Goal: Find contact information: Obtain details needed to contact an individual or organization

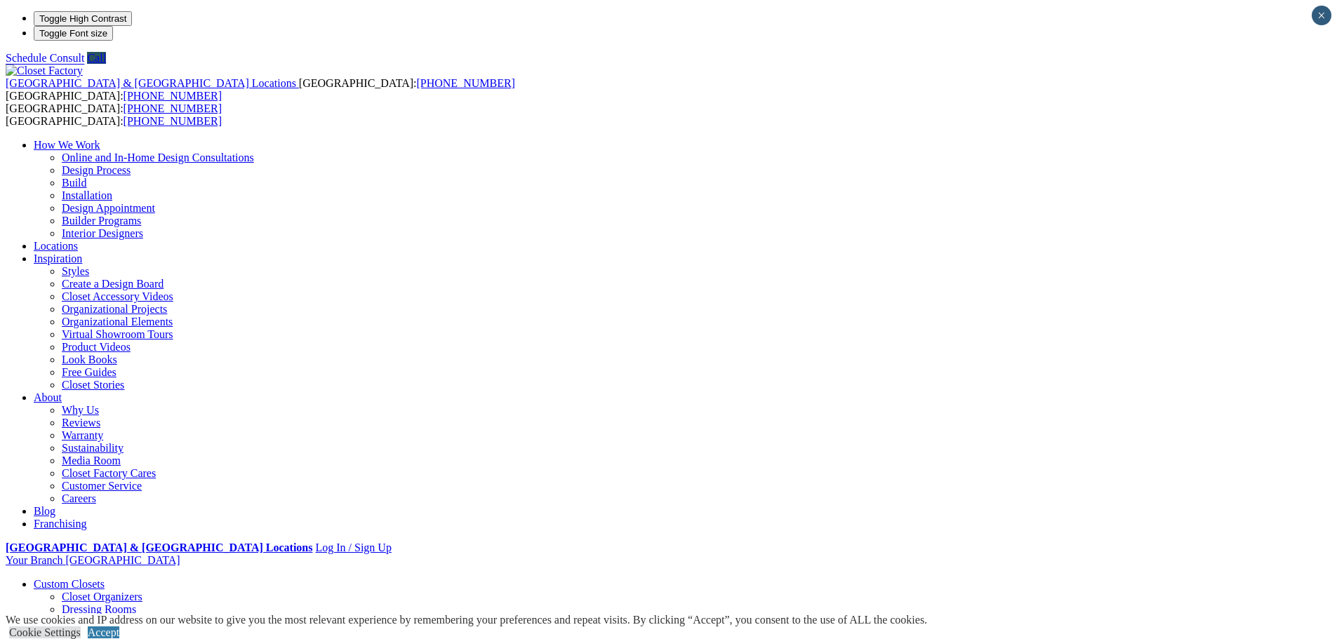
drag, startPoint x: 648, startPoint y: 237, endPoint x: 559, endPoint y: 233, distance: 88.5
drag, startPoint x: 653, startPoint y: 238, endPoint x: 484, endPoint y: 241, distance: 169.9
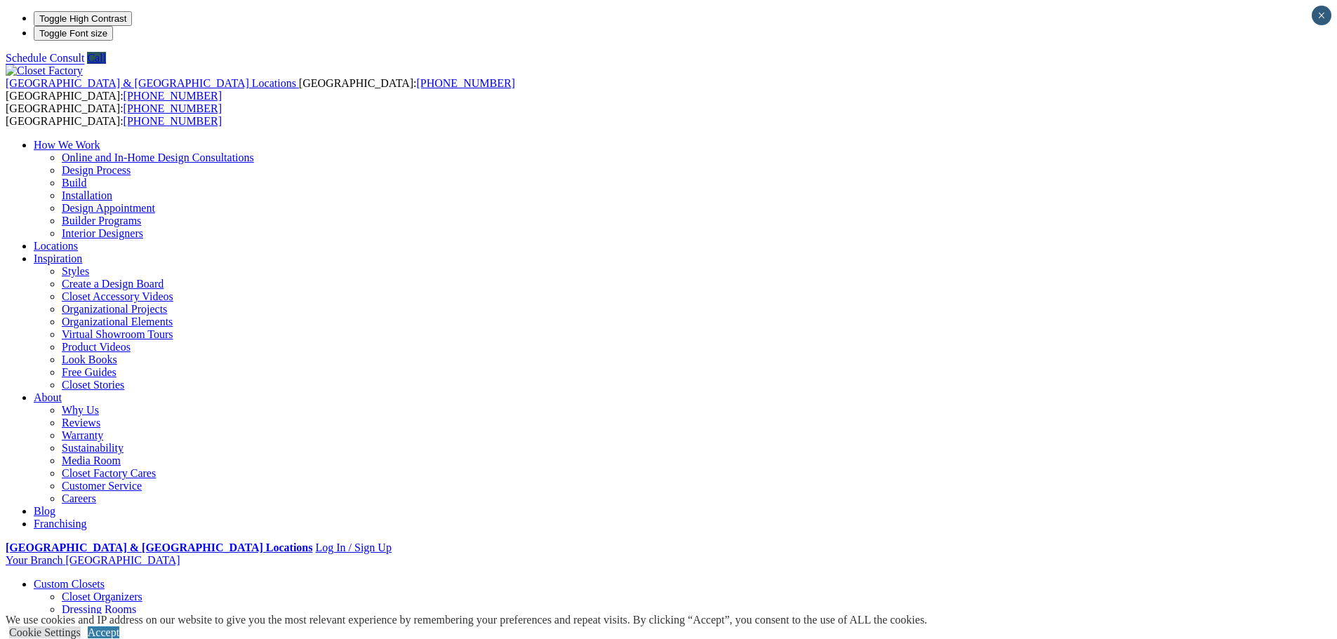
drag, startPoint x: 489, startPoint y: 236, endPoint x: 660, endPoint y: 233, distance: 170.6
copy em "[STREET_ADDRESS][PERSON_NAME]"
